Goal: Task Accomplishment & Management: Use online tool/utility

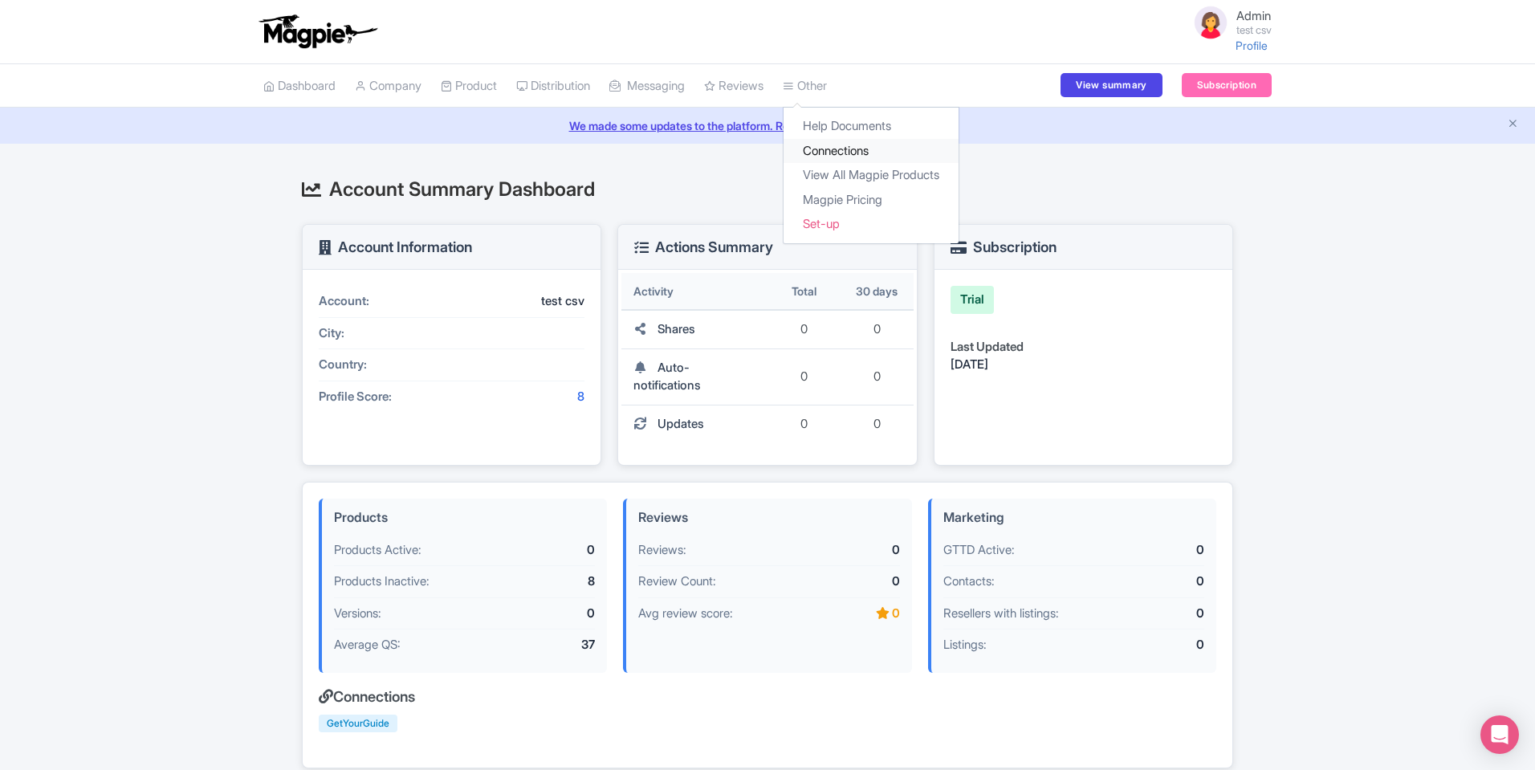
click at [852, 148] on link "Connections" at bounding box center [871, 151] width 175 height 25
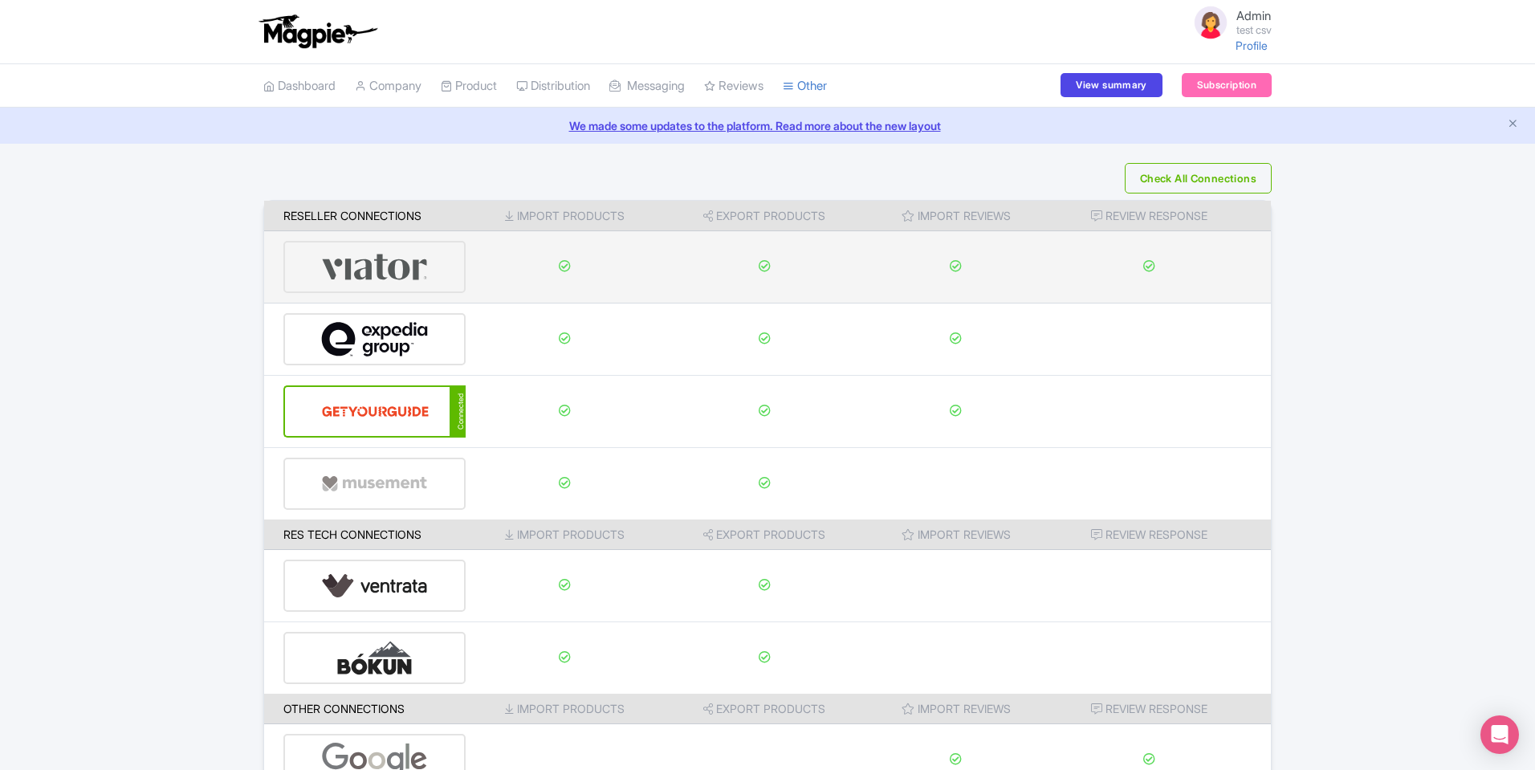
click at [427, 276] on img at bounding box center [375, 266] width 108 height 49
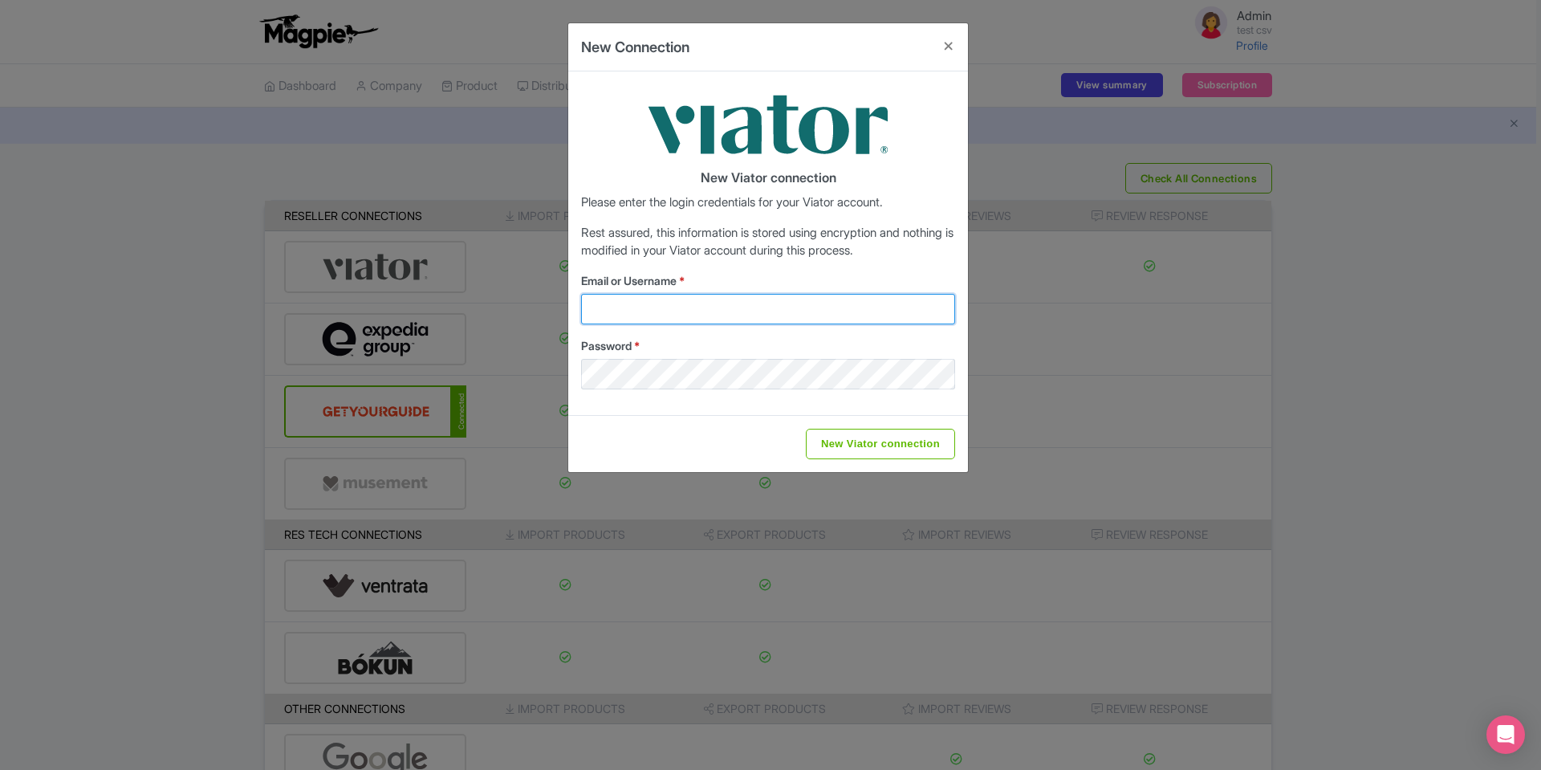
click at [666, 296] on input "Email or Username *" at bounding box center [768, 309] width 374 height 31
type input "magpie@viator.com"
click at [848, 434] on input "New Viator connection" at bounding box center [880, 444] width 149 height 31
type input "Saving..."
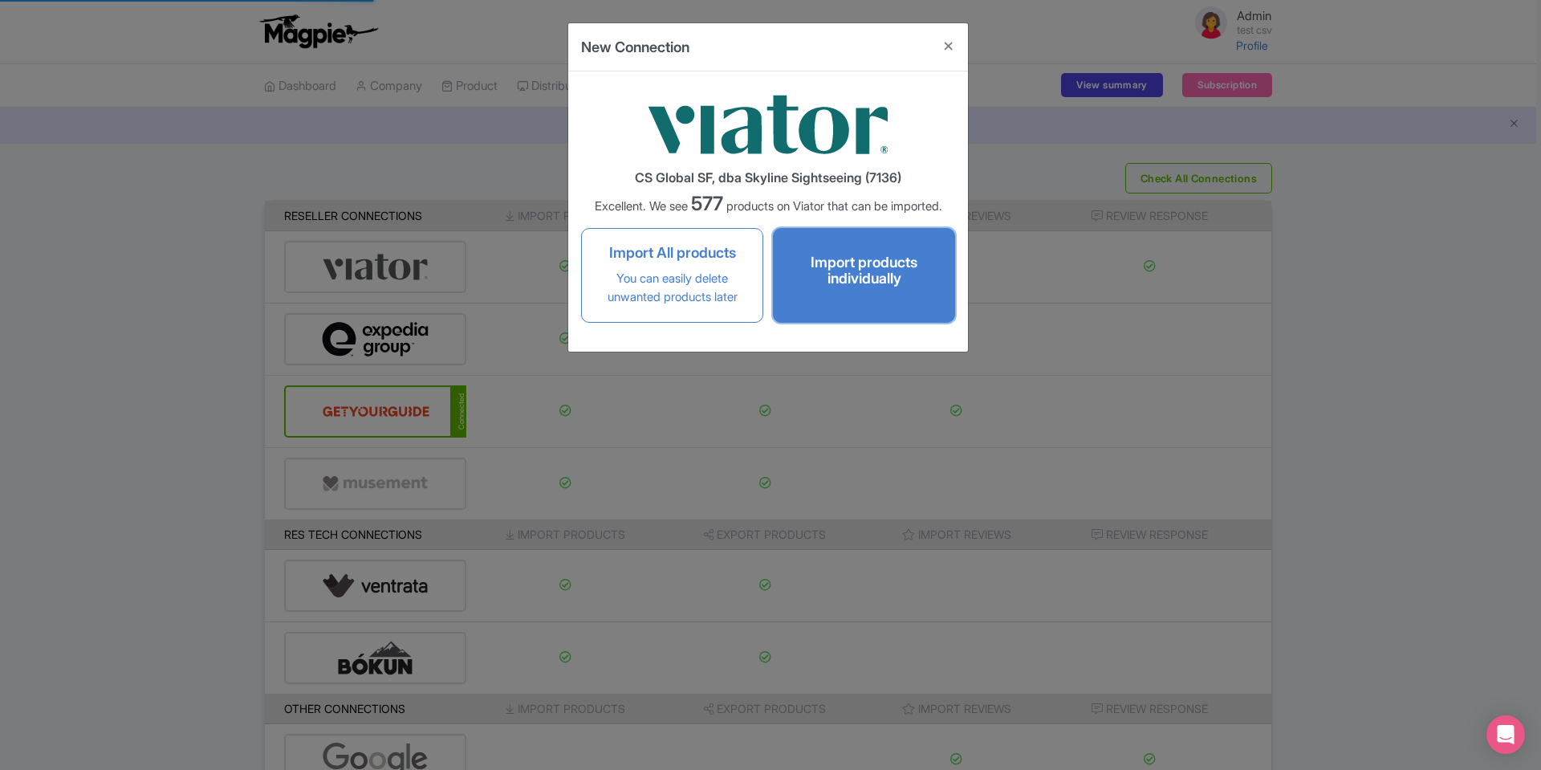
click at [863, 284] on h4 "Import products individually" at bounding box center [864, 270] width 149 height 32
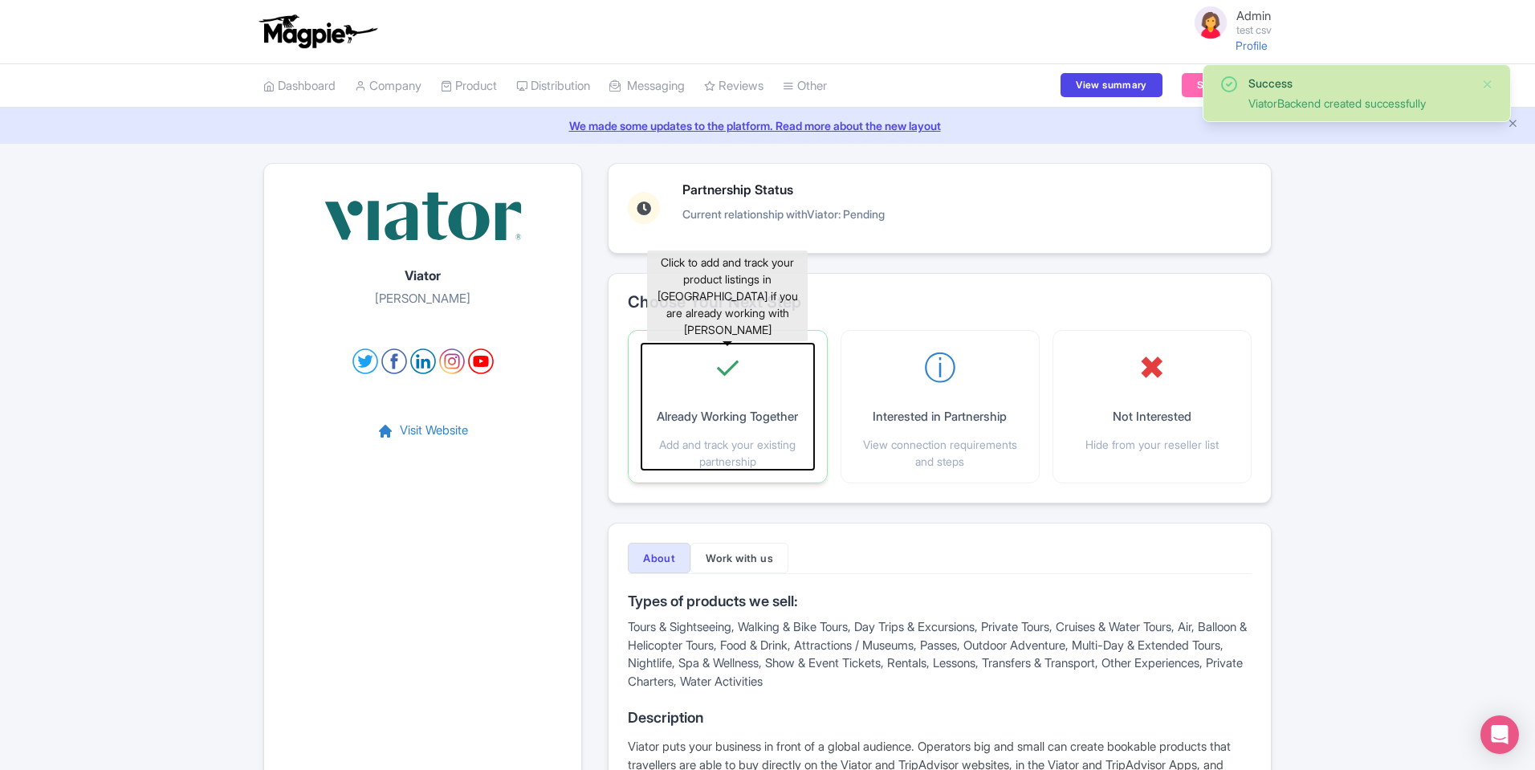
click at [762, 420] on p "Already Working Together" at bounding box center [727, 417] width 141 height 18
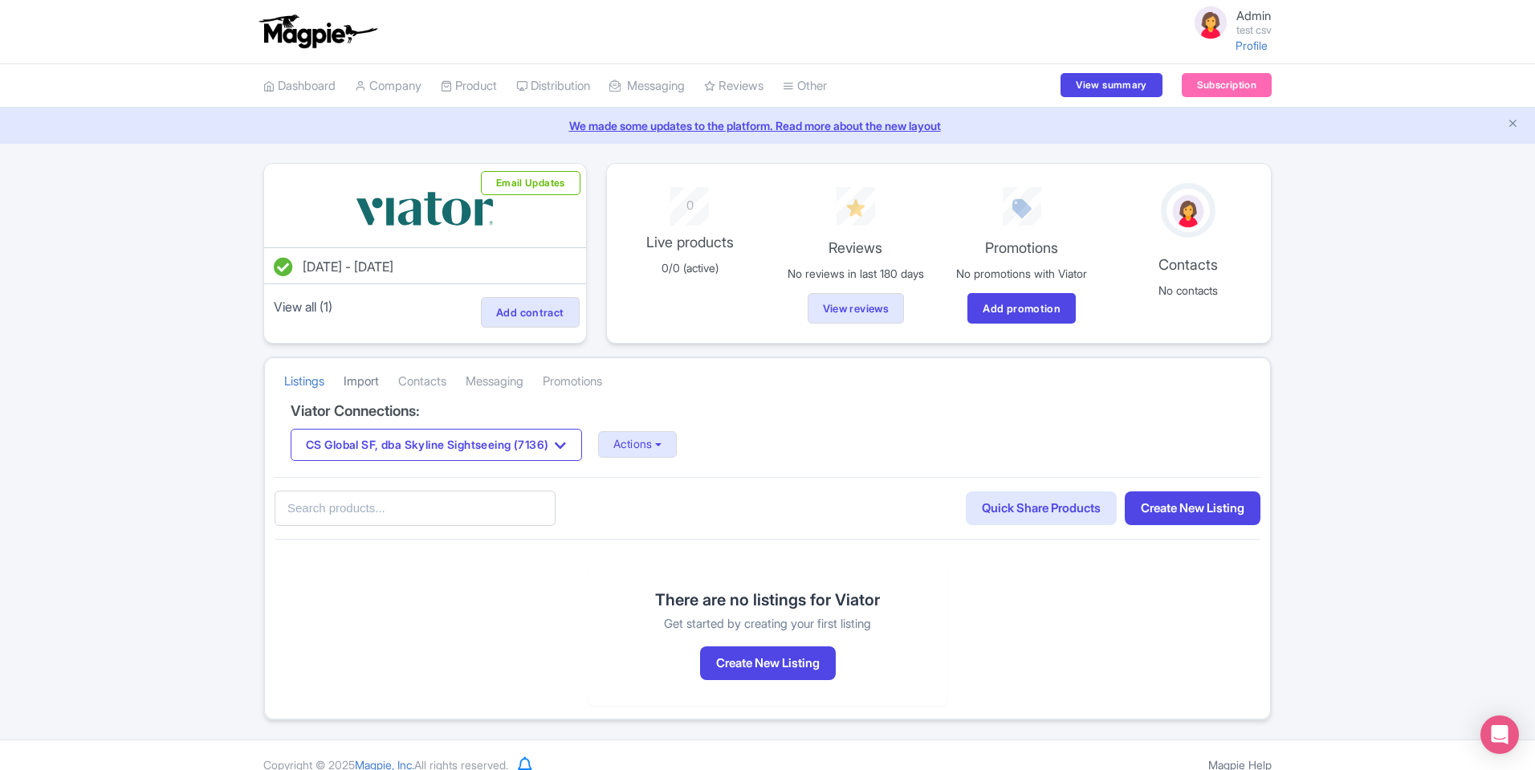
click at [351, 375] on link "Import" at bounding box center [361, 382] width 35 height 44
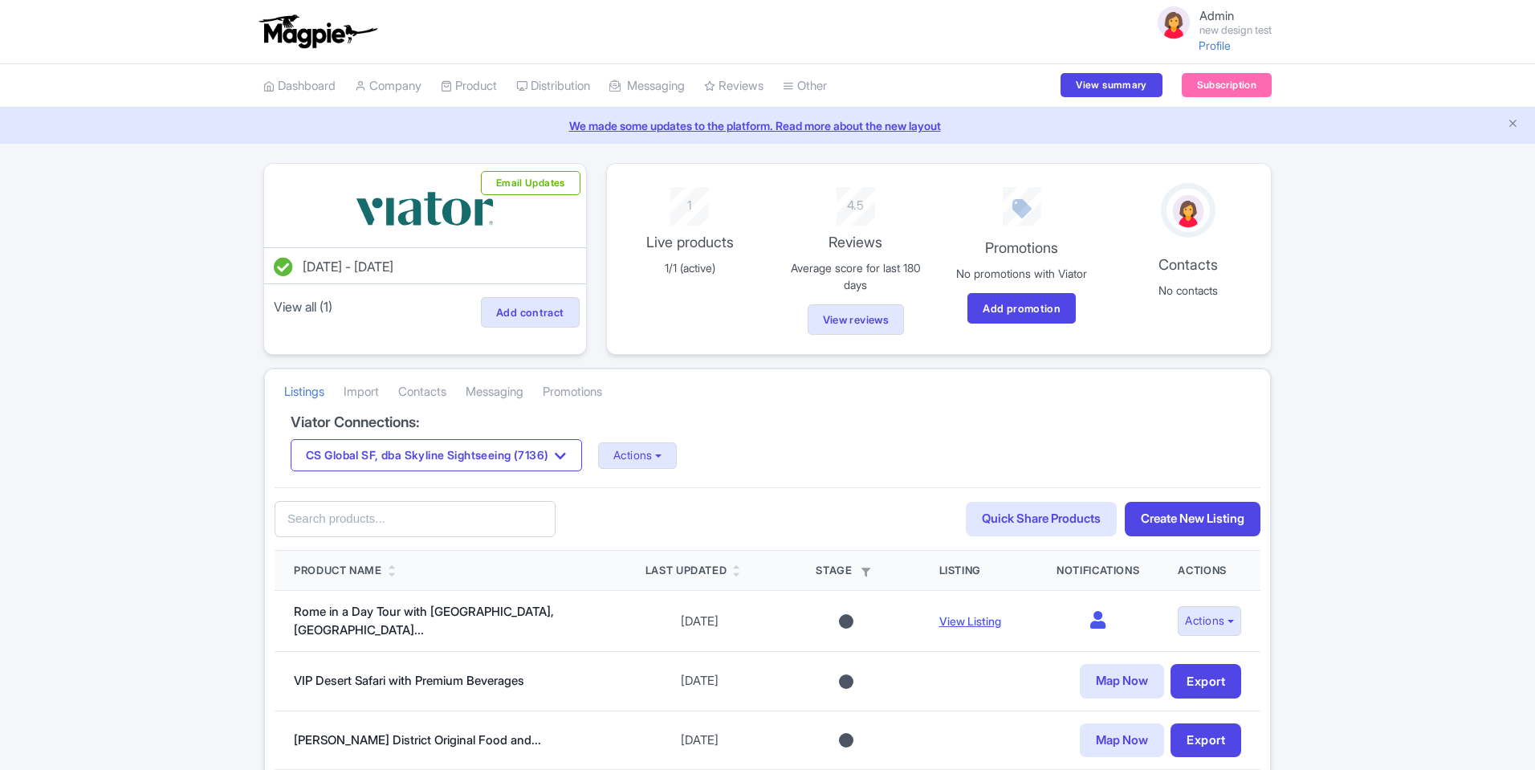
click at [357, 394] on link "Import" at bounding box center [361, 392] width 35 height 44
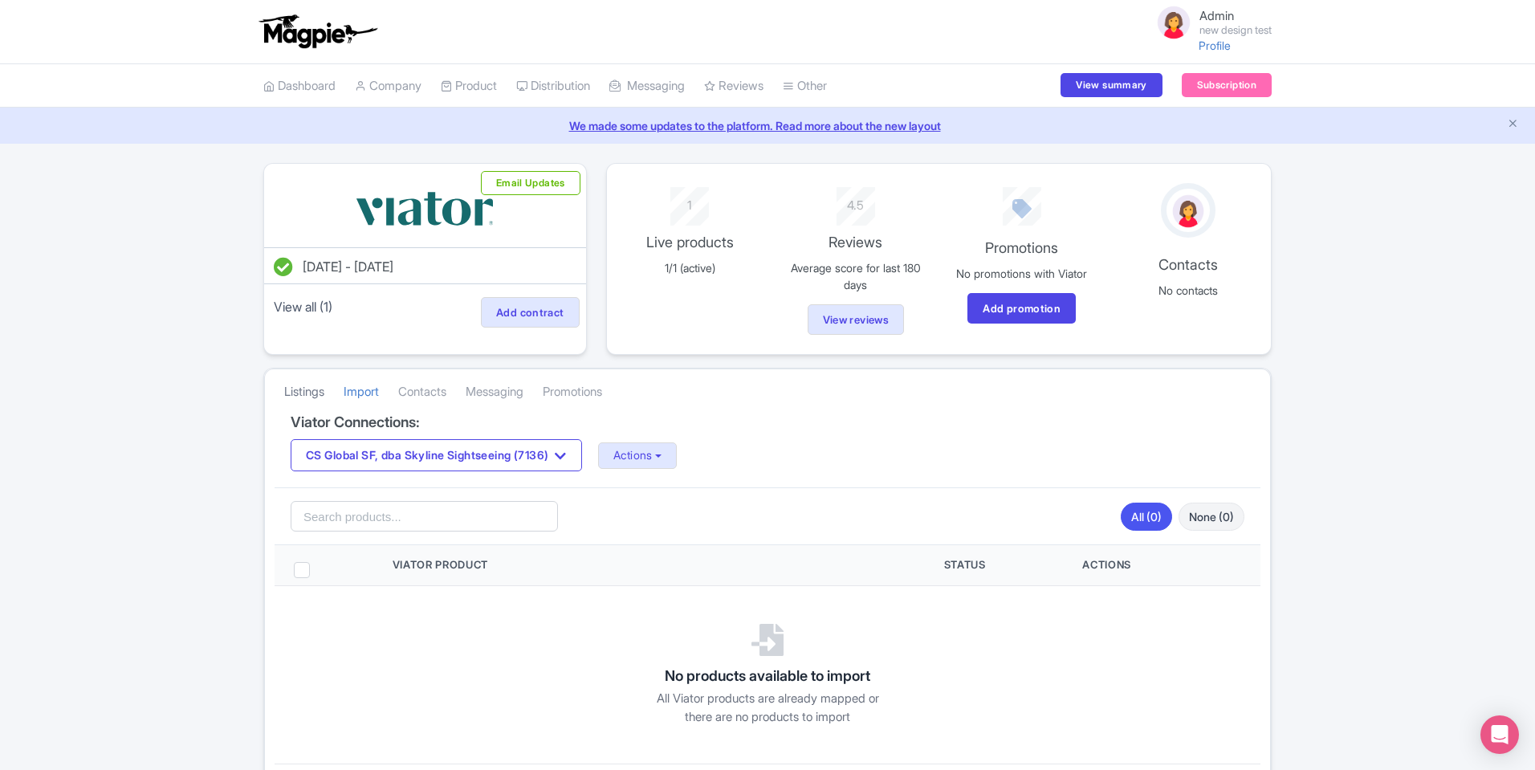
click at [323, 393] on link "Listings" at bounding box center [304, 392] width 40 height 44
